Goal: Information Seeking & Learning: Learn about a topic

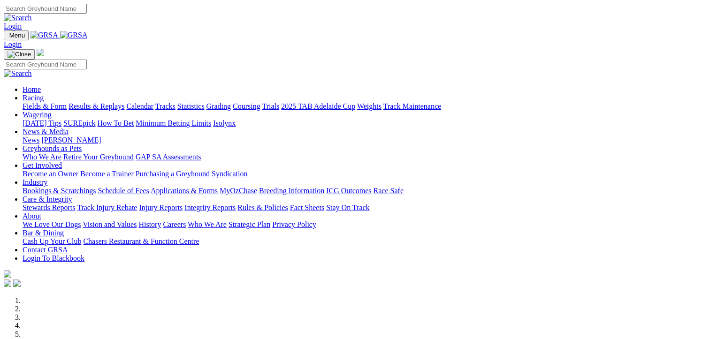
click at [44, 94] on link "Racing" at bounding box center [33, 98] width 21 height 8
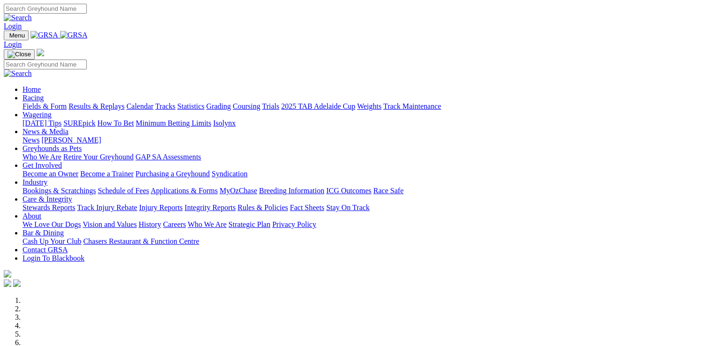
click at [44, 94] on link "Racing" at bounding box center [33, 98] width 21 height 8
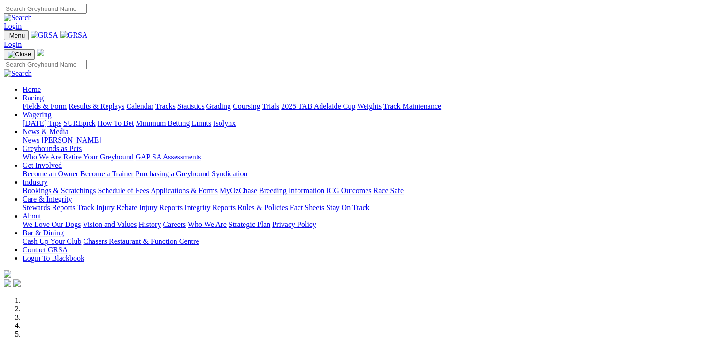
click at [38, 102] on link "Fields & Form" at bounding box center [45, 106] width 44 height 8
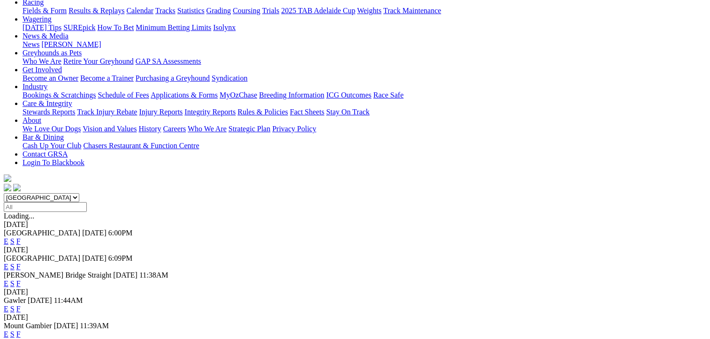
scroll to position [131, 0]
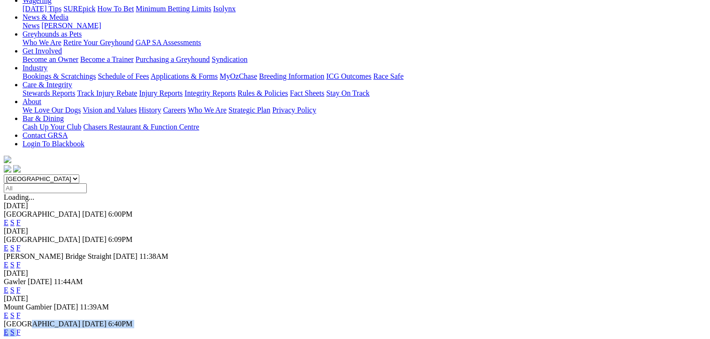
drag, startPoint x: 80, startPoint y: 280, endPoint x: 468, endPoint y: 292, distance: 387.7
click at [468, 320] on div "Angle Park 14 Aug 25 6:40PM E S F" at bounding box center [355, 328] width 702 height 17
drag, startPoint x: 468, startPoint y: 292, endPoint x: 398, endPoint y: 281, distance: 70.8
click at [8, 328] on link "E" at bounding box center [6, 332] width 5 height 8
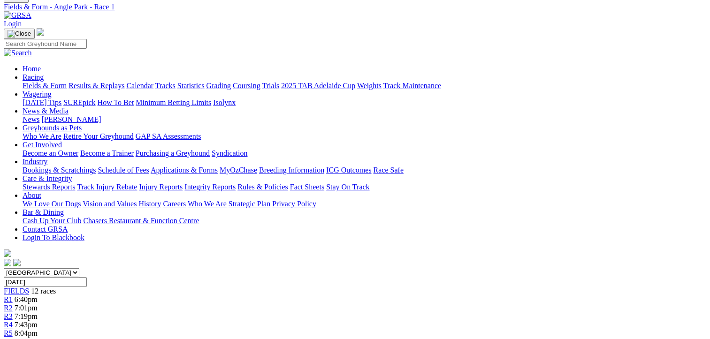
scroll to position [56, 0]
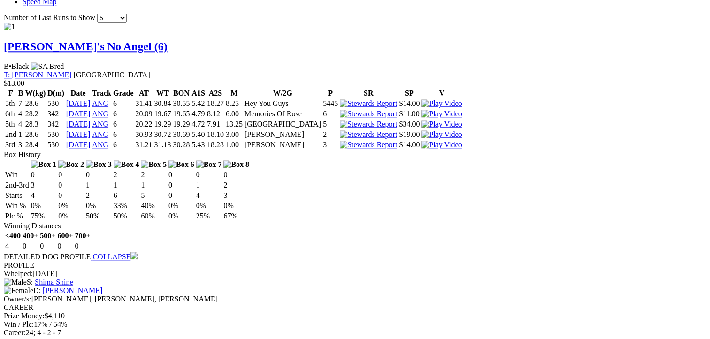
scroll to position [967, 0]
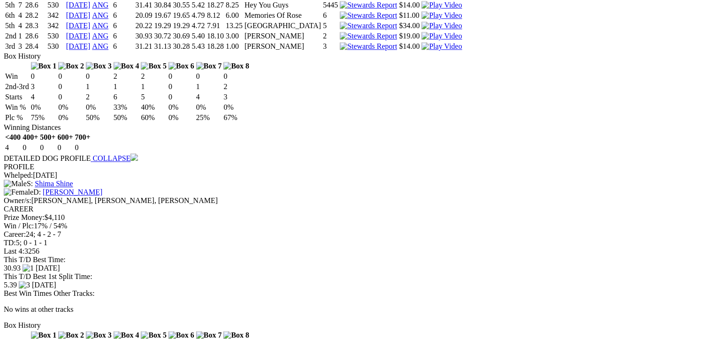
scroll to position [1080, 0]
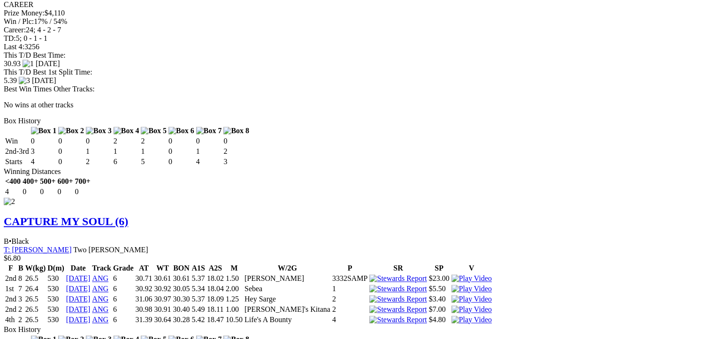
scroll to position [1267, 0]
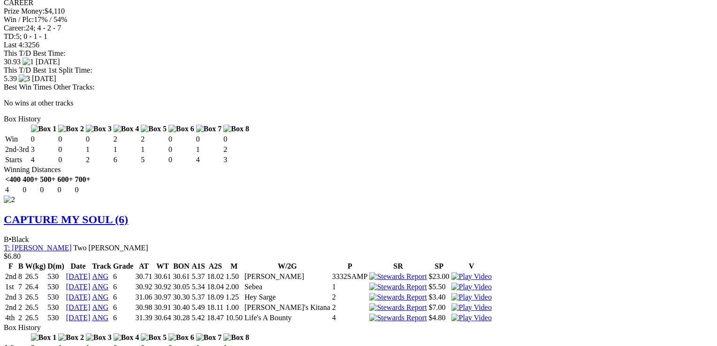
drag, startPoint x: 388, startPoint y: 192, endPoint x: 690, endPoint y: 169, distance: 303.0
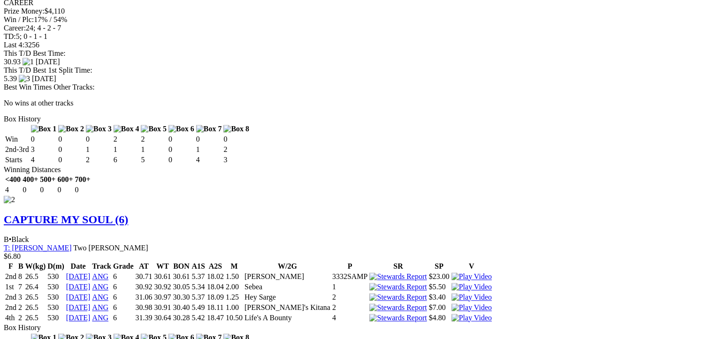
drag, startPoint x: 669, startPoint y: 86, endPoint x: 442, endPoint y: 293, distance: 307.2
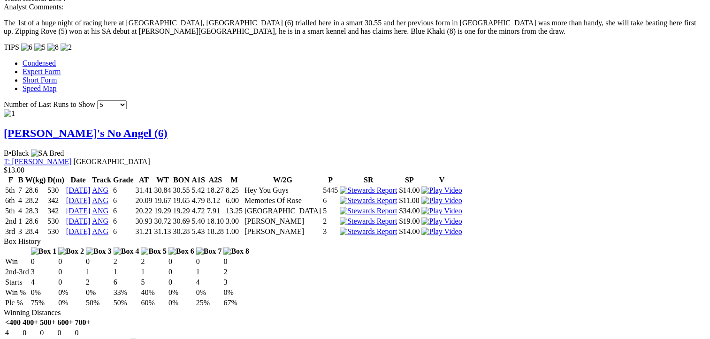
scroll to position [892, 0]
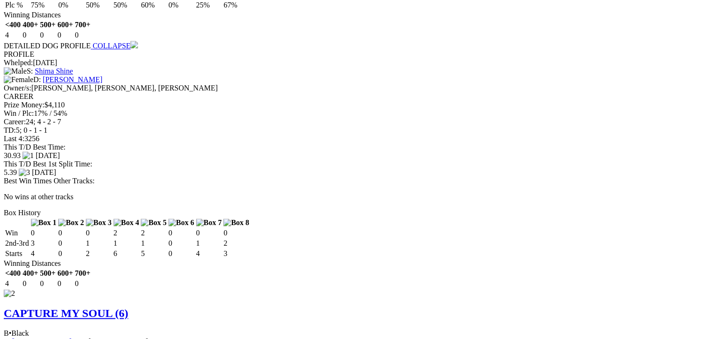
scroll to position [1267, 0]
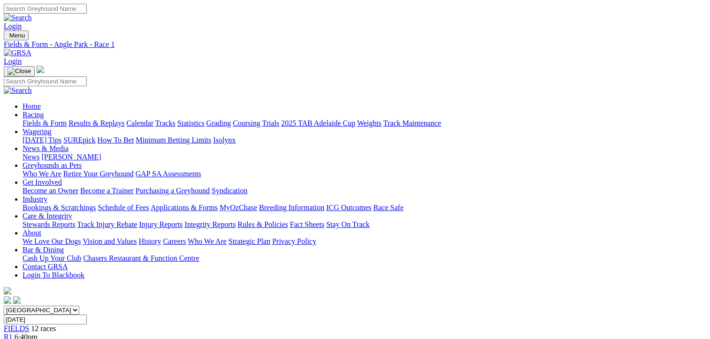
scroll to position [0, 0]
click at [44, 111] on link "Racing" at bounding box center [33, 115] width 21 height 8
click at [30, 119] on link "Fields & Form" at bounding box center [45, 123] width 44 height 8
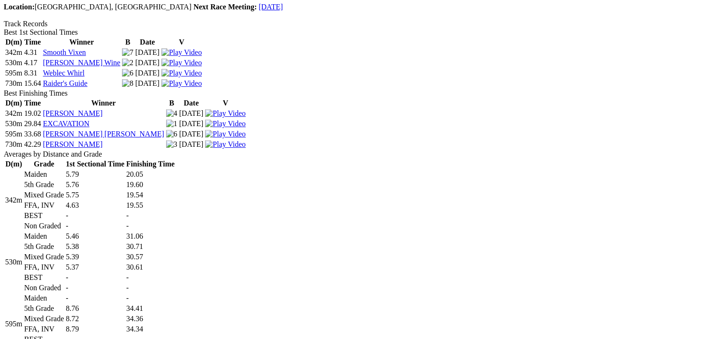
scroll to position [349, 0]
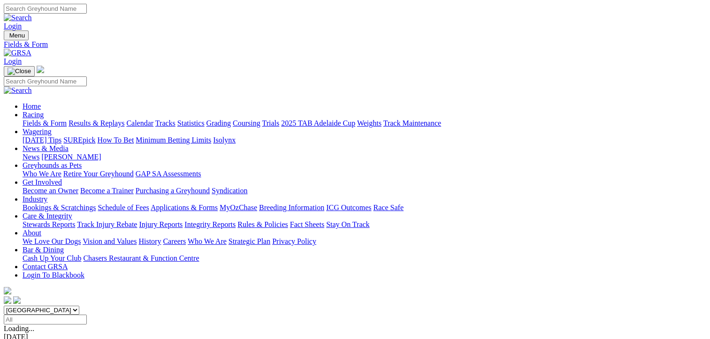
click at [175, 119] on link "Tracks" at bounding box center [165, 123] width 20 height 8
click at [205, 119] on link "Statistics" at bounding box center [190, 123] width 27 height 8
click at [40, 330] on link "Track" at bounding box center [31, 334] width 17 height 8
select select "mount-gambier"
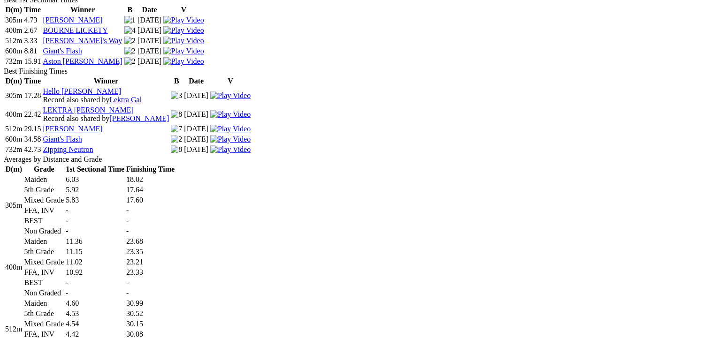
scroll to position [469, 0]
